Goal: Task Accomplishment & Management: Complete application form

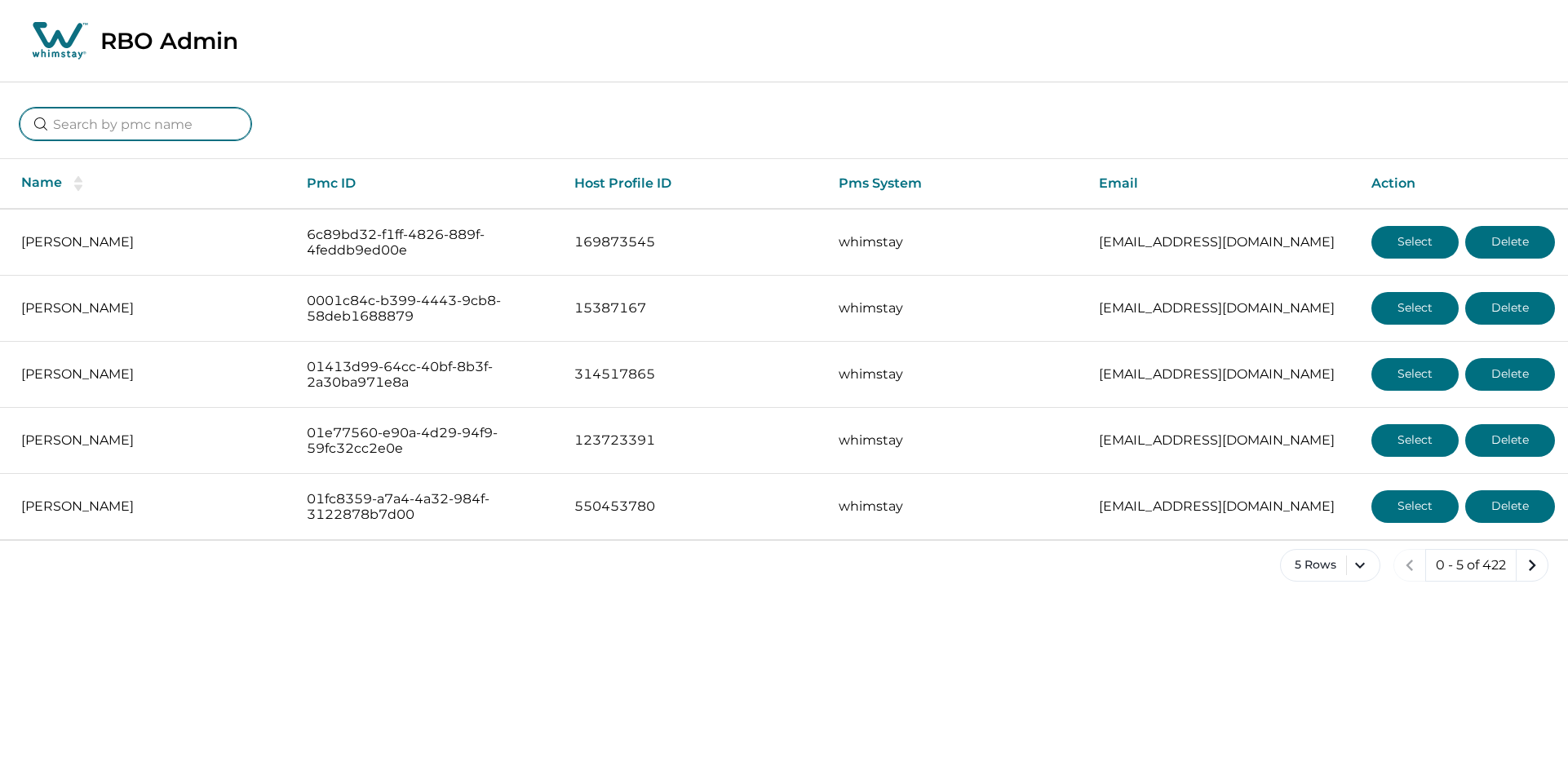
click at [105, 134] on input at bounding box center [136, 123] width 232 height 33
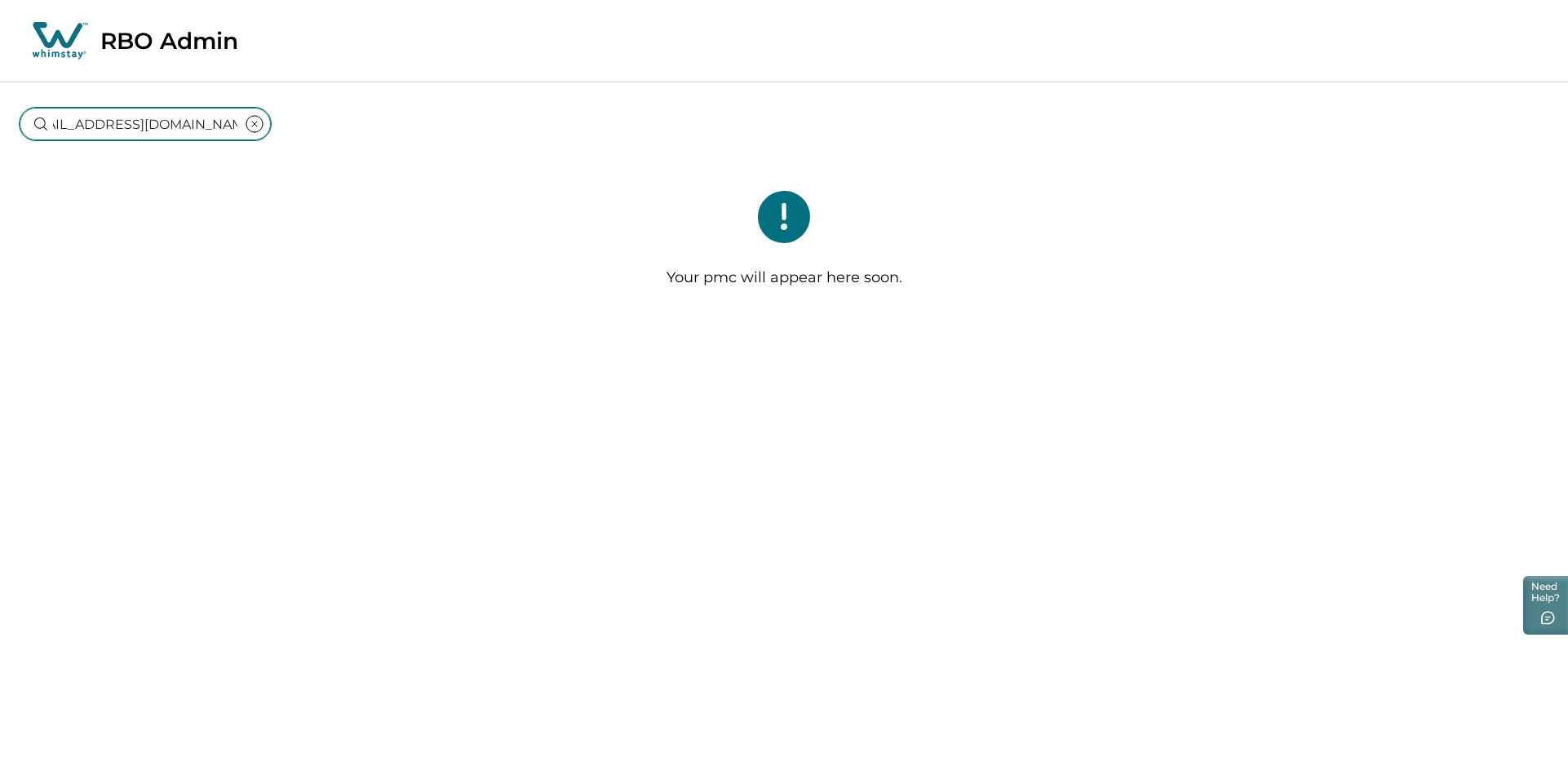
type input "yellowstone22d@gmail.com"
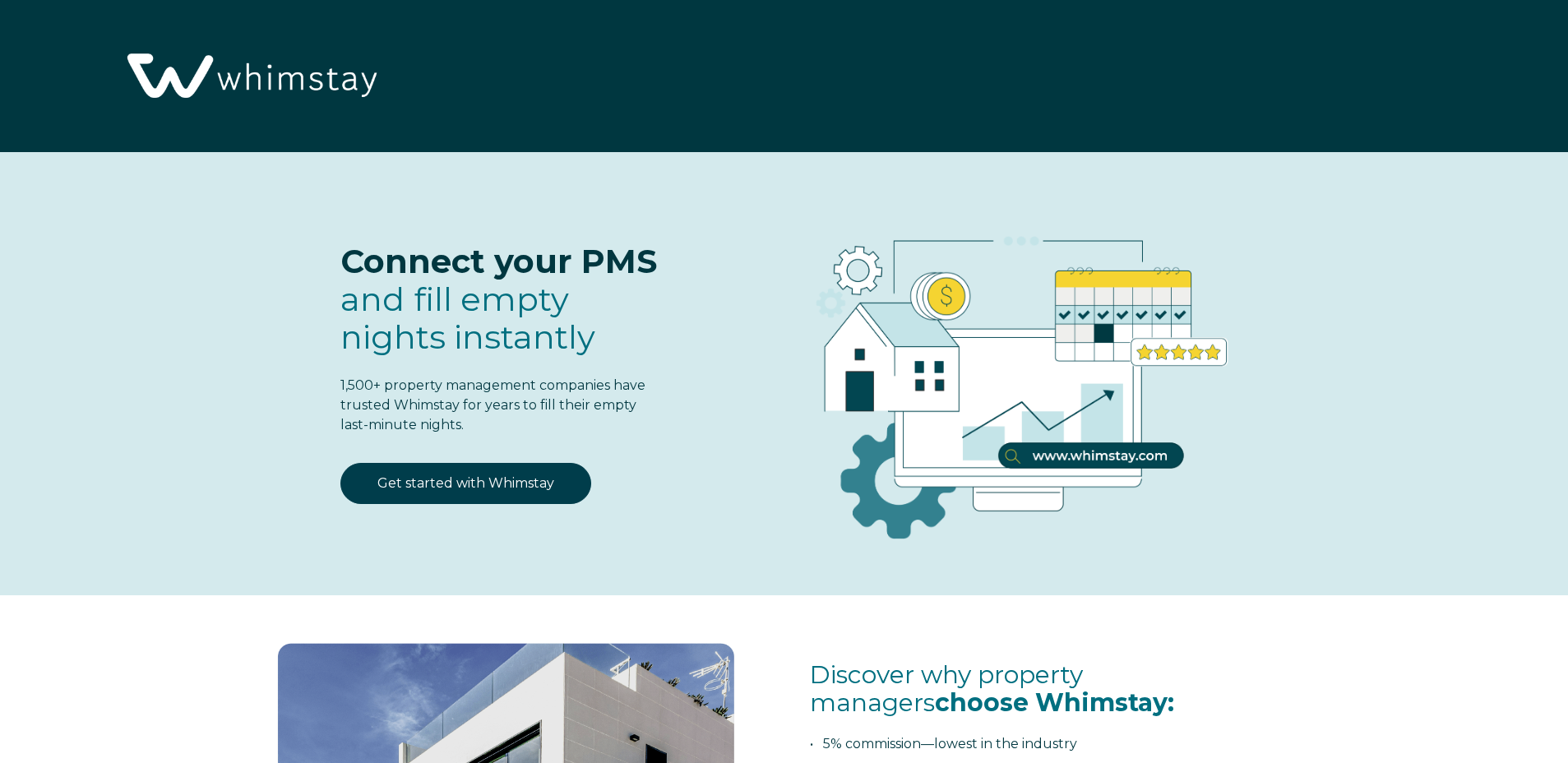
select select "US"
select select "Standard"
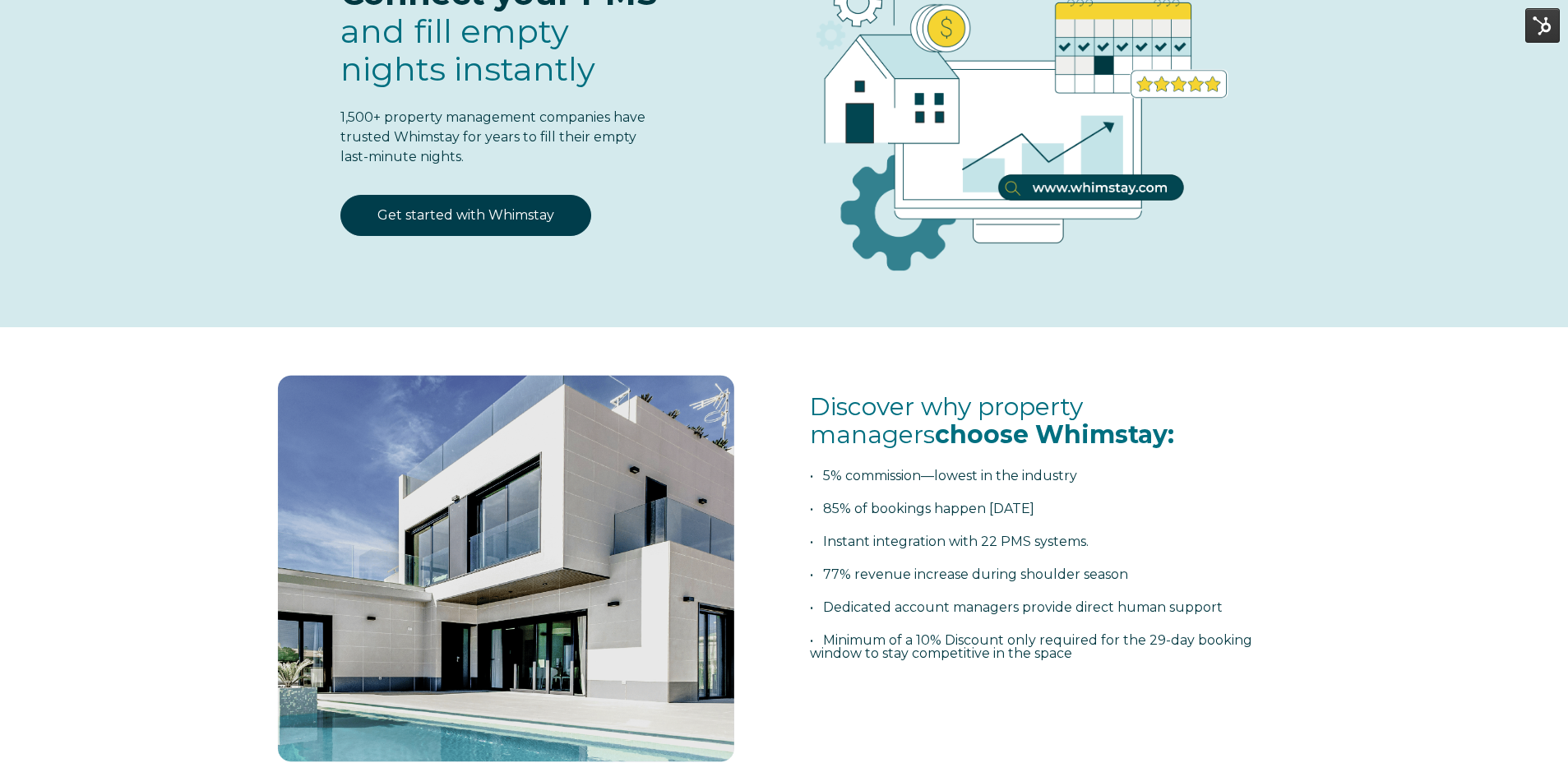
scroll to position [273, 0]
